Goal: Task Accomplishment & Management: Manage account settings

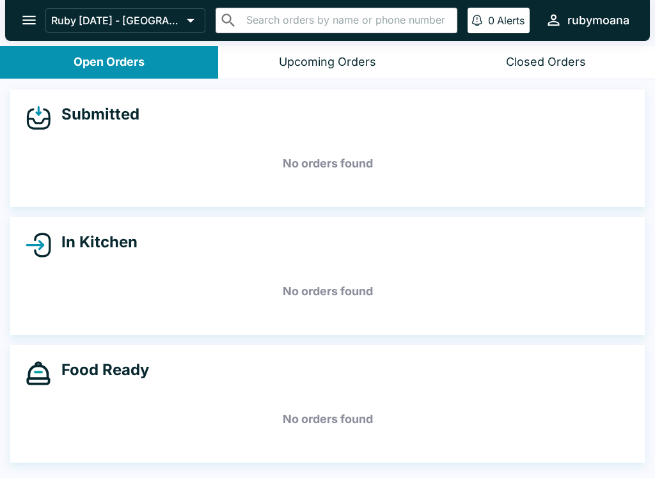
scroll to position [2, 0]
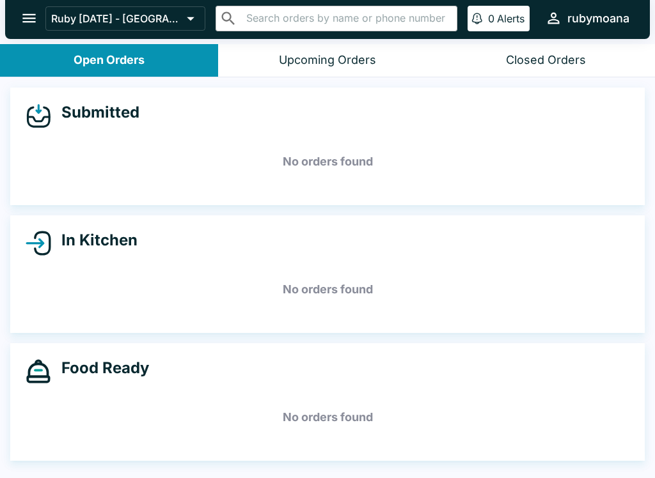
click at [229, 311] on h5 "No orders found" at bounding box center [328, 290] width 604 height 46
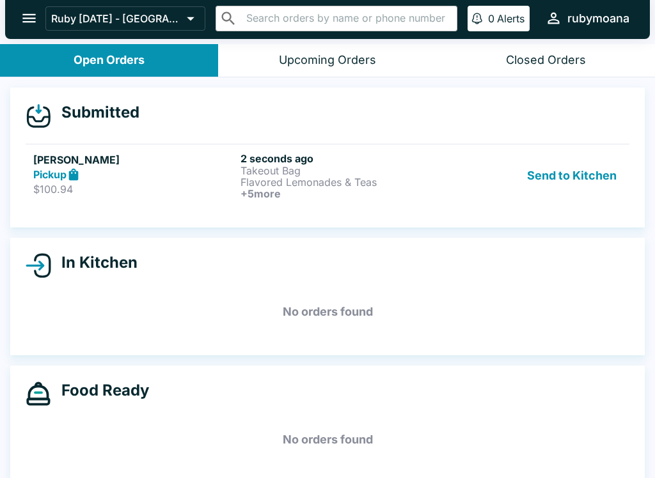
click at [392, 169] on p "Takeout Bag" at bounding box center [341, 171] width 202 height 12
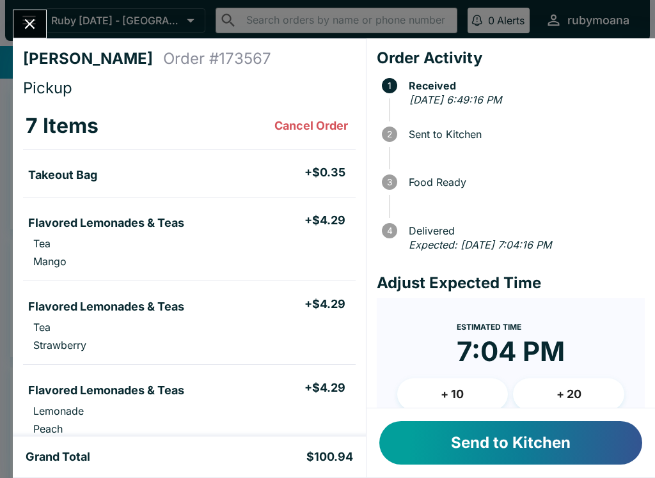
click at [506, 463] on button "Send to Kitchen" at bounding box center [510, 442] width 263 height 43
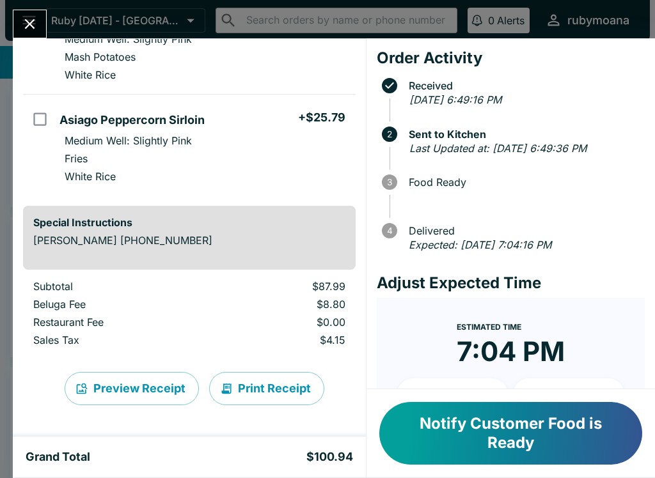
scroll to position [504, 0]
click at [24, 27] on icon "Close" at bounding box center [29, 23] width 17 height 17
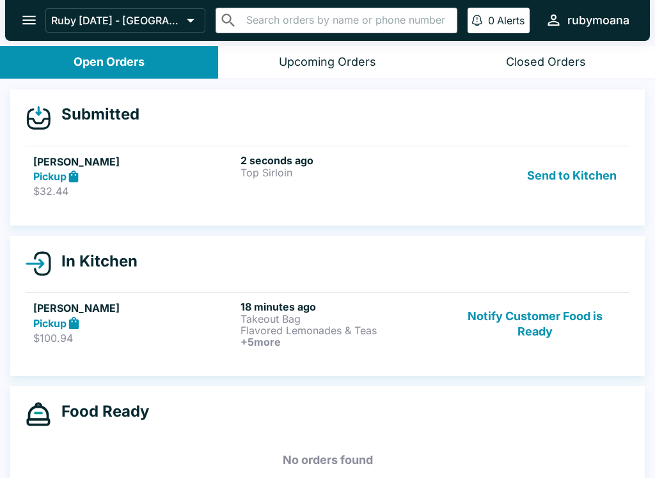
click at [553, 332] on button "Notify Customer Food is Ready" at bounding box center [534, 324] width 173 height 47
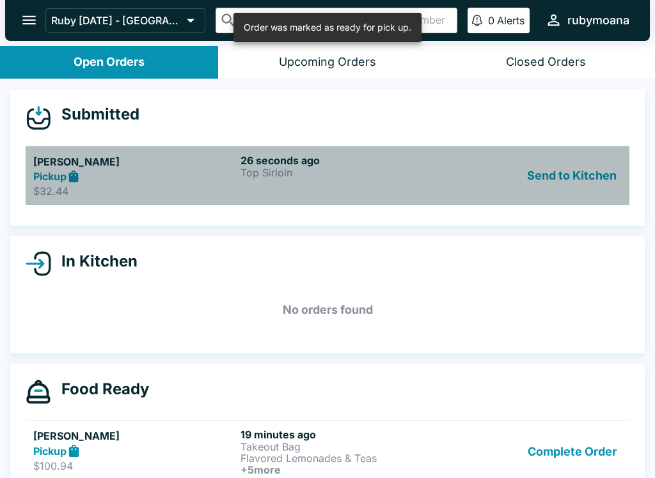
click at [415, 175] on p "Top Sirloin" at bounding box center [341, 173] width 202 height 12
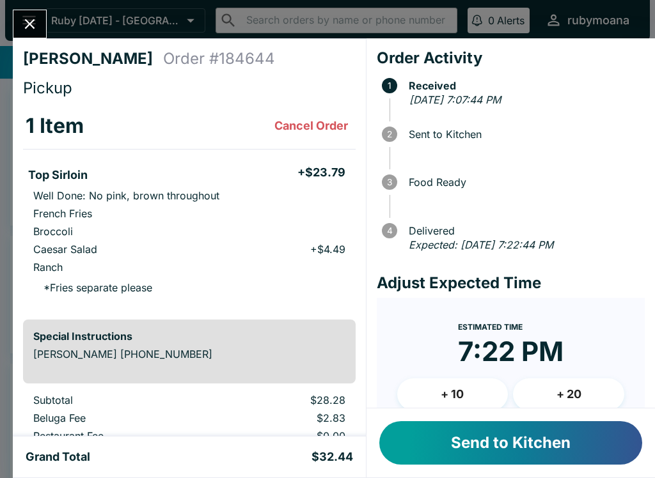
scroll to position [-5, 0]
click at [514, 444] on button "Send to Kitchen" at bounding box center [510, 442] width 263 height 43
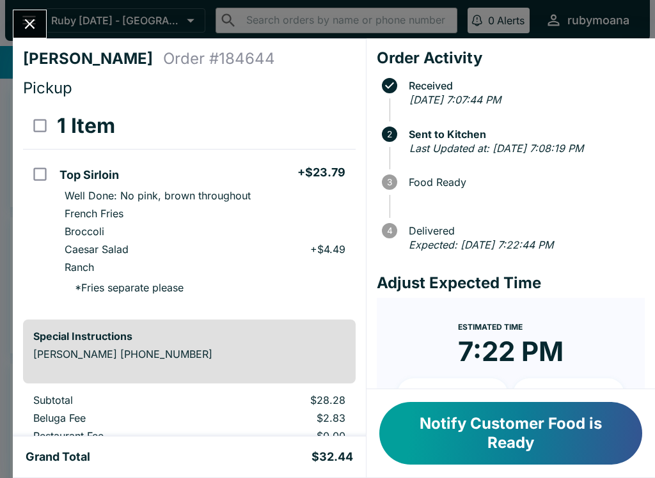
scroll to position [0, 0]
click at [30, 23] on icon "Close" at bounding box center [30, 24] width 10 height 10
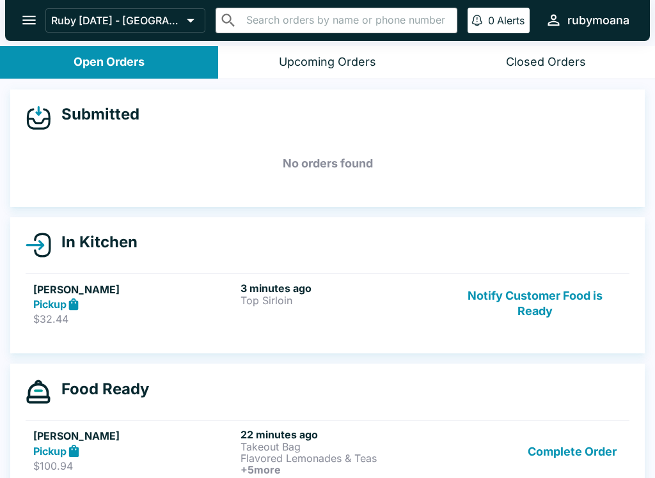
click at [579, 429] on button "Complete Order" at bounding box center [572, 452] width 99 height 47
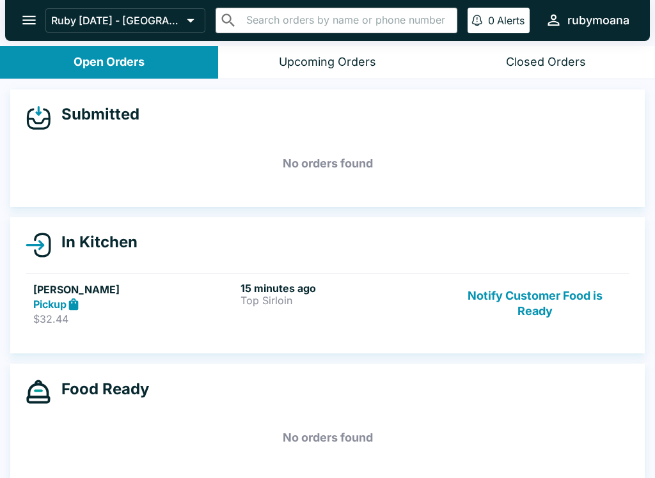
click at [539, 290] on button "Notify Customer Food is Ready" at bounding box center [534, 304] width 173 height 44
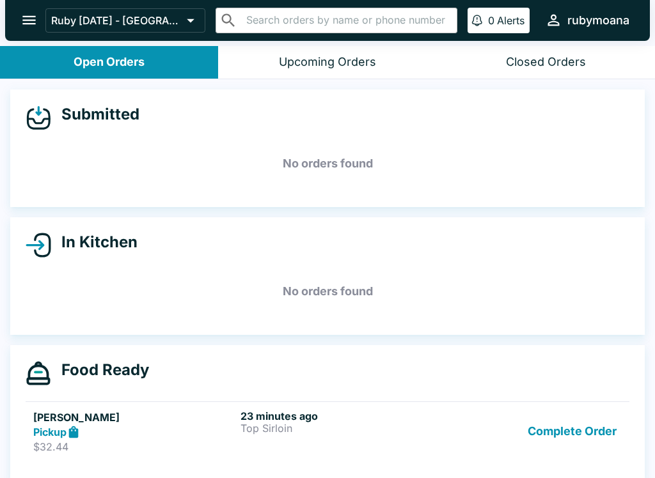
click at [569, 438] on button "Complete Order" at bounding box center [572, 432] width 99 height 44
click at [572, 442] on button "Complete Order" at bounding box center [572, 432] width 99 height 44
